Goal: Transaction & Acquisition: Subscribe to service/newsletter

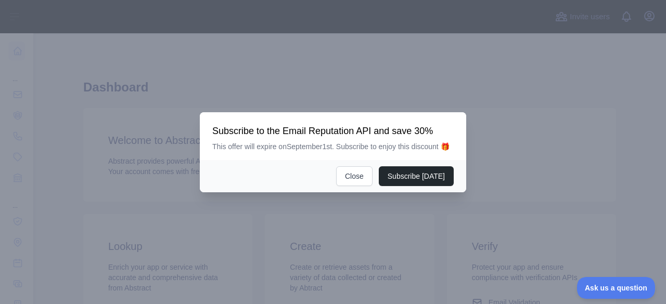
click at [35, 93] on div at bounding box center [333, 152] width 666 height 304
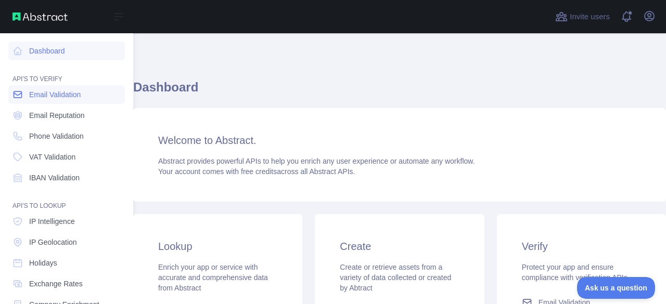
click at [24, 92] on link "Email Validation" at bounding box center [66, 94] width 116 height 19
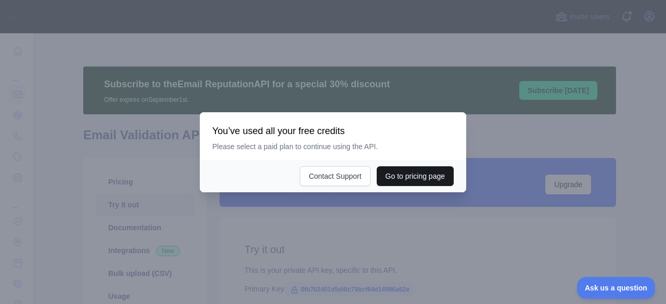
click at [404, 172] on button "Go to pricing page" at bounding box center [414, 176] width 77 height 20
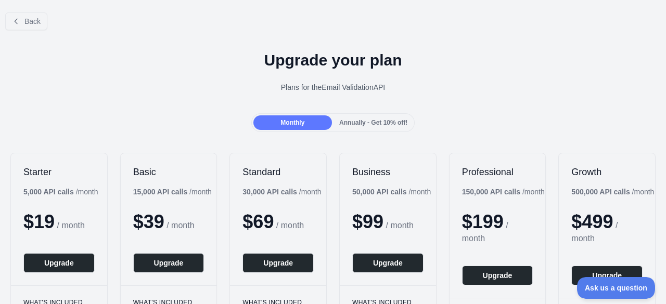
scroll to position [61, 0]
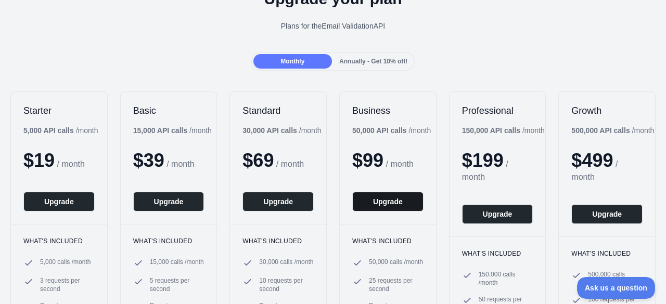
click at [391, 198] on button "Upgrade" at bounding box center [387, 202] width 71 height 20
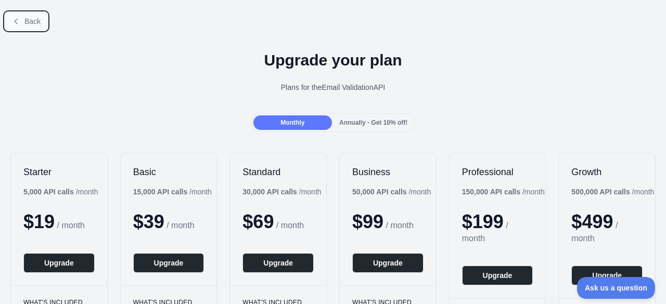
click at [19, 27] on button "Back" at bounding box center [26, 21] width 42 height 18
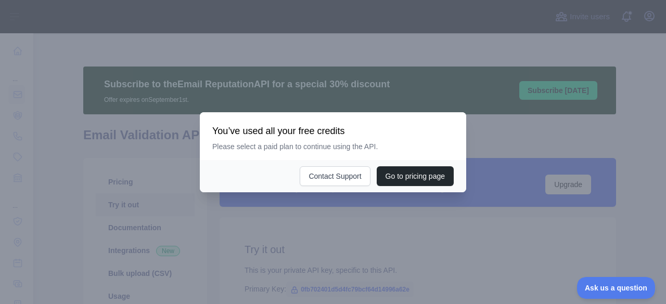
click at [362, 57] on div at bounding box center [333, 152] width 666 height 304
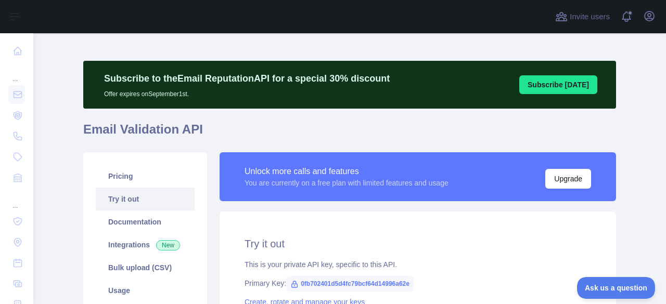
scroll to position [5, 0]
